Goal: Contribute content

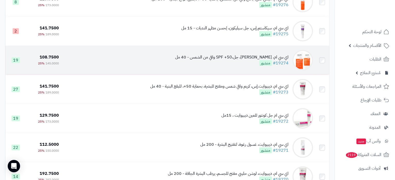
scroll to position [1514, 0]
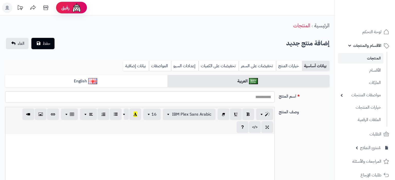
select select
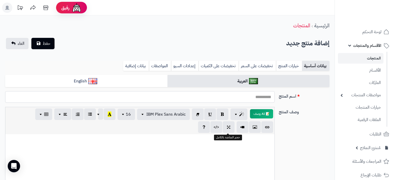
scroll to position [27, 0]
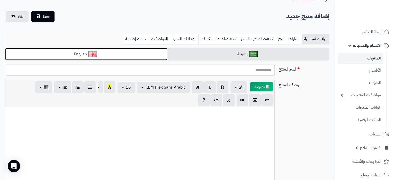
click at [136, 51] on link "English" at bounding box center [86, 54] width 162 height 13
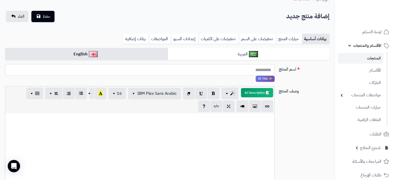
click at [209, 68] on input "اسم المنتج" at bounding box center [140, 70] width 270 height 12
paste input "**********"
type input "**********"
click at [211, 126] on div at bounding box center [139, 151] width 269 height 77
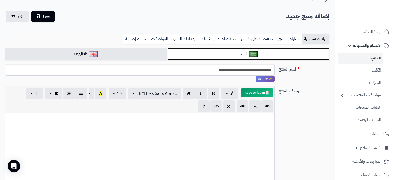
click at [216, 57] on link "العربية" at bounding box center [249, 54] width 162 height 13
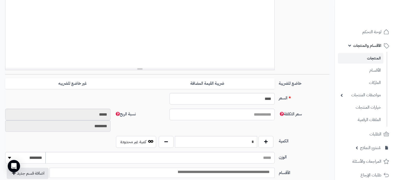
scroll to position [162, 0]
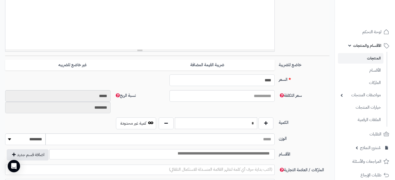
click at [264, 81] on input "****" at bounding box center [223, 80] width 106 height 12
paste input "text"
type input "***"
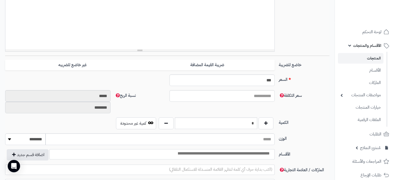
click at [257, 53] on div "وصف المنتج 📝 AI وصف p blockquote pre h1 h2 h3 h4 h5 h6 IBM Plex Sans Arabic Ari…" at bounding box center [167, 0] width 329 height 111
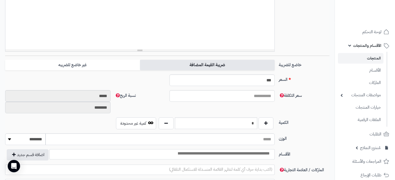
click at [254, 62] on label "ضريبة القيمة المضافة" at bounding box center [207, 65] width 135 height 11
type input "******"
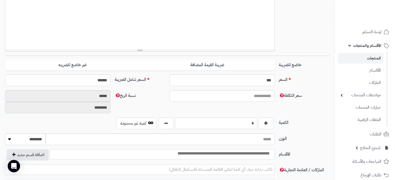
click at [251, 122] on input "*" at bounding box center [216, 123] width 82 height 12
type input "*"
click at [306, 122] on label "الكمية" at bounding box center [304, 121] width 55 height 8
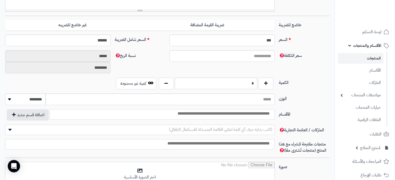
scroll to position [216, 0]
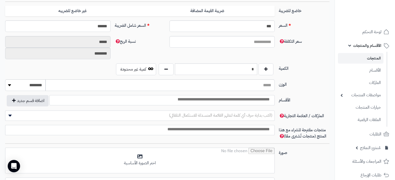
click at [249, 97] on input "search" at bounding box center [223, 100] width 99 height 6
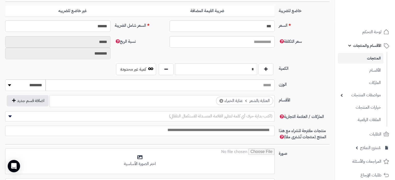
scroll to position [577, 0]
click at [181, 103] on ul "× العناية بالشعر > عناية الخبراء" at bounding box center [162, 100] width 225 height 10
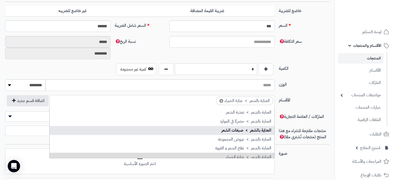
scroll to position [628, 0]
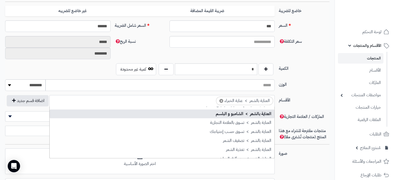
select select "***"
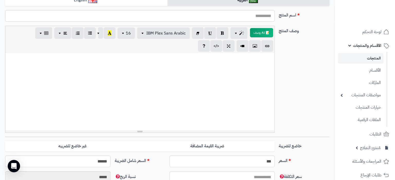
scroll to position [0, 0]
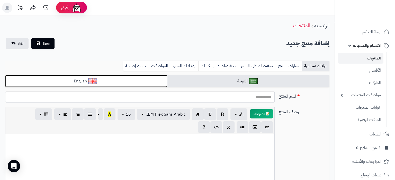
click at [114, 84] on link "English" at bounding box center [86, 81] width 162 height 13
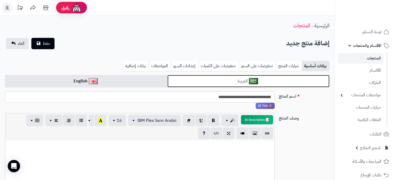
click at [240, 83] on link "العربية" at bounding box center [249, 81] width 162 height 13
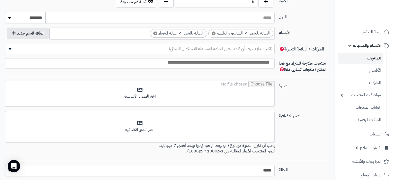
scroll to position [297, 0]
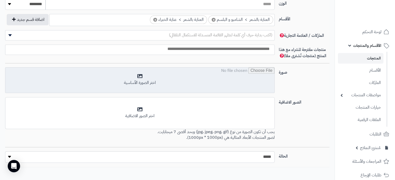
click at [243, 91] on input "file" at bounding box center [139, 80] width 269 height 26
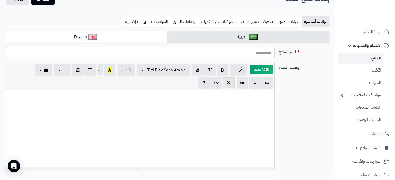
scroll to position [0, 0]
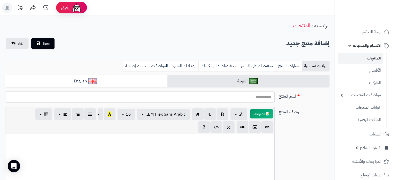
click at [128, 68] on link "بيانات إضافية" at bounding box center [136, 66] width 26 height 10
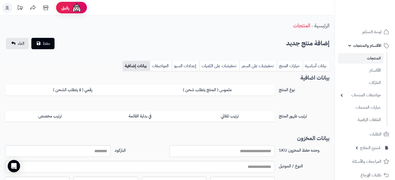
click at [265, 154] on input "وحده حفظ المخزون SKU" at bounding box center [223, 151] width 106 height 12
click at [260, 146] on input "وحده حفظ المخزون SKU" at bounding box center [223, 151] width 106 height 12
paste input "**********"
type input "**********"
click at [302, 65] on link "خيارات المنتج" at bounding box center [290, 66] width 26 height 10
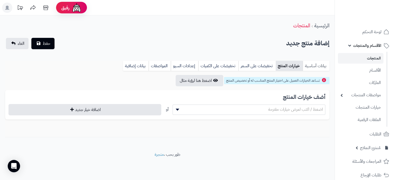
click at [308, 67] on link "بيانات أساسية" at bounding box center [316, 66] width 27 height 10
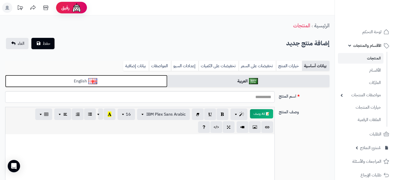
click at [137, 84] on link "English" at bounding box center [86, 81] width 162 height 13
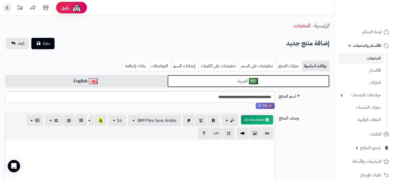
click at [202, 79] on link "العربية" at bounding box center [249, 81] width 162 height 13
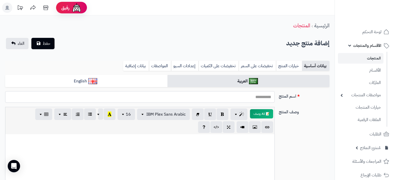
click at [244, 93] on input "اسم المنتج" at bounding box center [140, 97] width 270 height 12
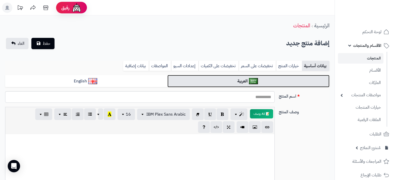
click at [256, 83] on img at bounding box center [253, 81] width 9 height 6
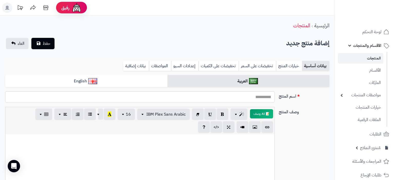
click at [238, 148] on div at bounding box center [139, 172] width 269 height 77
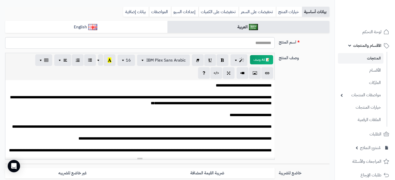
scroll to position [0, 0]
click at [65, 61] on icon "button" at bounding box center [66, 59] width 4 height 5
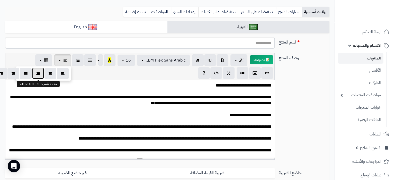
click at [40, 76] on button "button" at bounding box center [38, 73] width 12 height 12
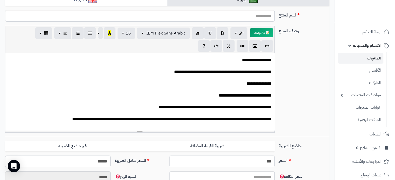
scroll to position [195, 0]
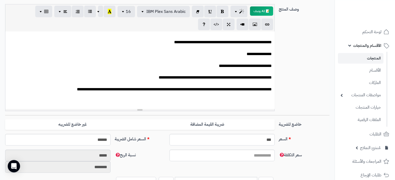
scroll to position [108, 0]
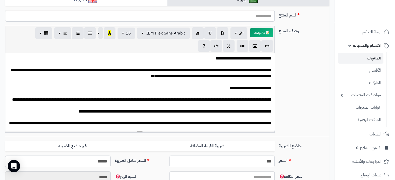
scroll to position [0, 0]
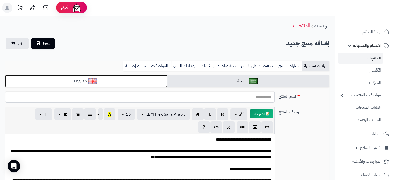
click at [132, 77] on link "English" at bounding box center [86, 81] width 162 height 13
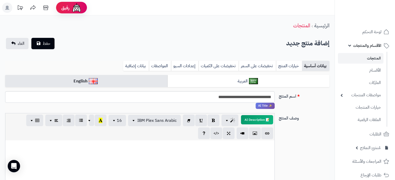
click at [209, 162] on div at bounding box center [139, 178] width 269 height 77
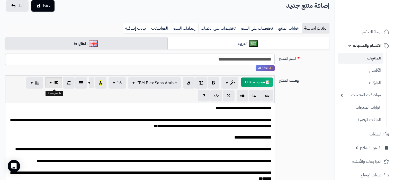
click at [50, 84] on span "button" at bounding box center [51, 82] width 4 height 6
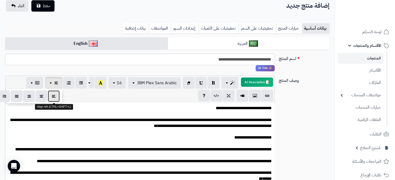
click at [56, 99] on button "button" at bounding box center [54, 96] width 12 height 12
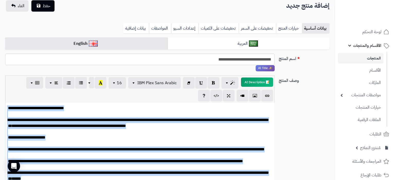
scroll to position [196, 0]
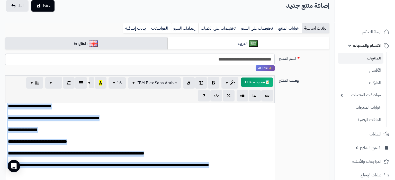
click at [133, 132] on p "**********" at bounding box center [140, 44] width 264 height 271
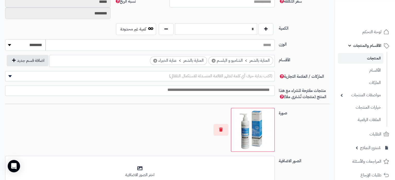
scroll to position [270, 0]
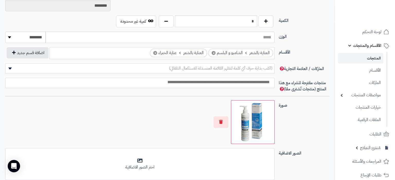
click at [244, 83] on input "search" at bounding box center [138, 82] width 269 height 6
click at [247, 66] on span "(اكتب بداية حرف أي كلمة لتظهر القائمة المنسدلة للاستكمال التلقائي)" at bounding box center [220, 68] width 103 height 6
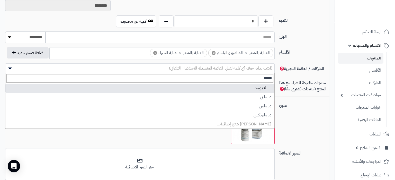
type input "*****"
